Goal: Task Accomplishment & Management: Use online tool/utility

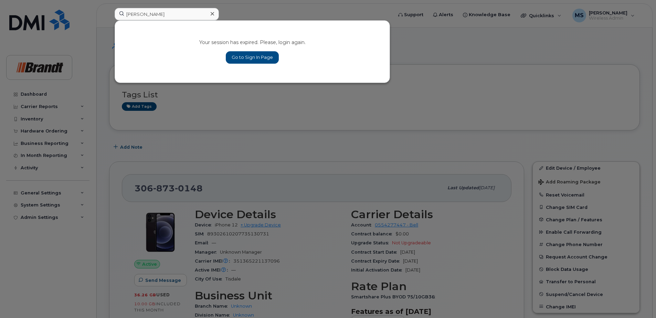
type input "[PERSON_NAME]"
click at [247, 57] on link "Go to Sign In Page" at bounding box center [252, 57] width 53 height 12
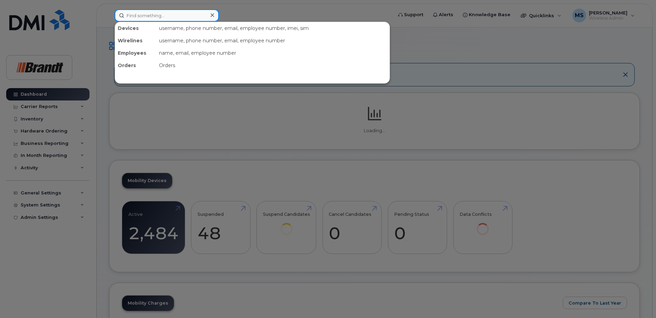
click at [208, 13] on div at bounding box center [167, 15] width 104 height 12
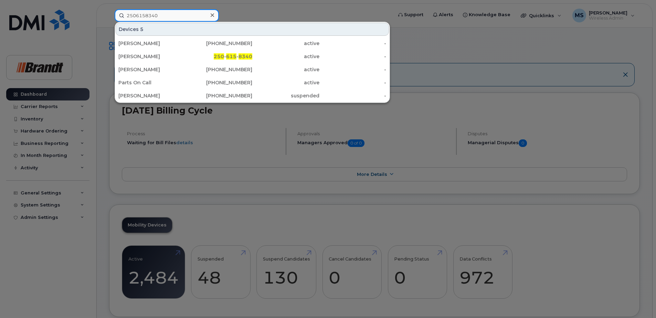
type input "2506158340"
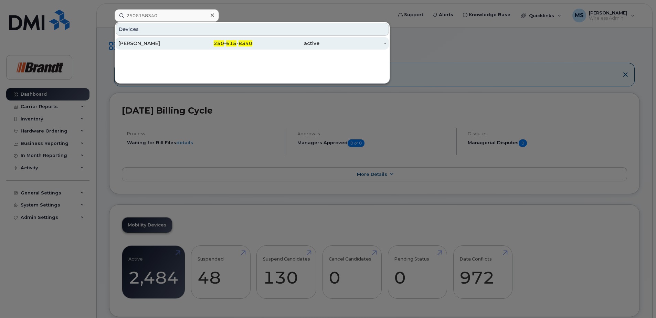
click at [267, 41] on div "active" at bounding box center [285, 43] width 67 height 7
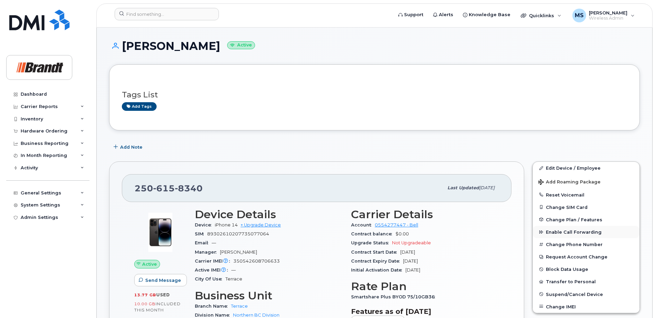
click at [564, 232] on span "Enable Call Forwarding" at bounding box center [574, 232] width 56 height 5
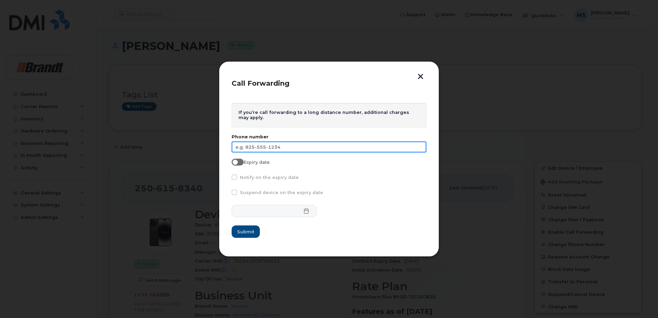
click at [284, 149] on input "text" at bounding box center [329, 147] width 195 height 11
type input "[PHONE_NUMBER]"
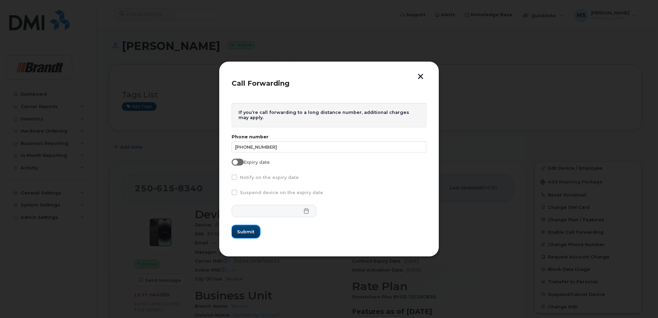
click at [237, 231] on button "Submit" at bounding box center [246, 232] width 28 height 12
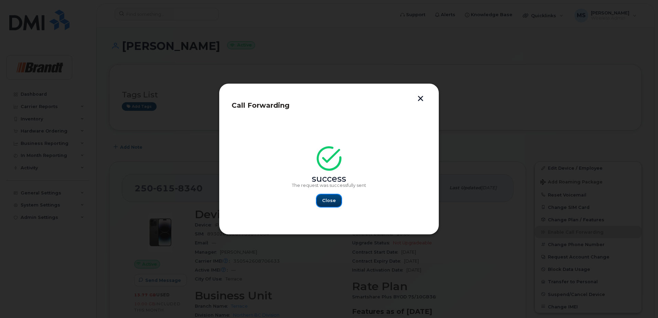
click at [336, 201] on button "Close" at bounding box center [329, 201] width 25 height 12
